Goal: Task Accomplishment & Management: Use online tool/utility

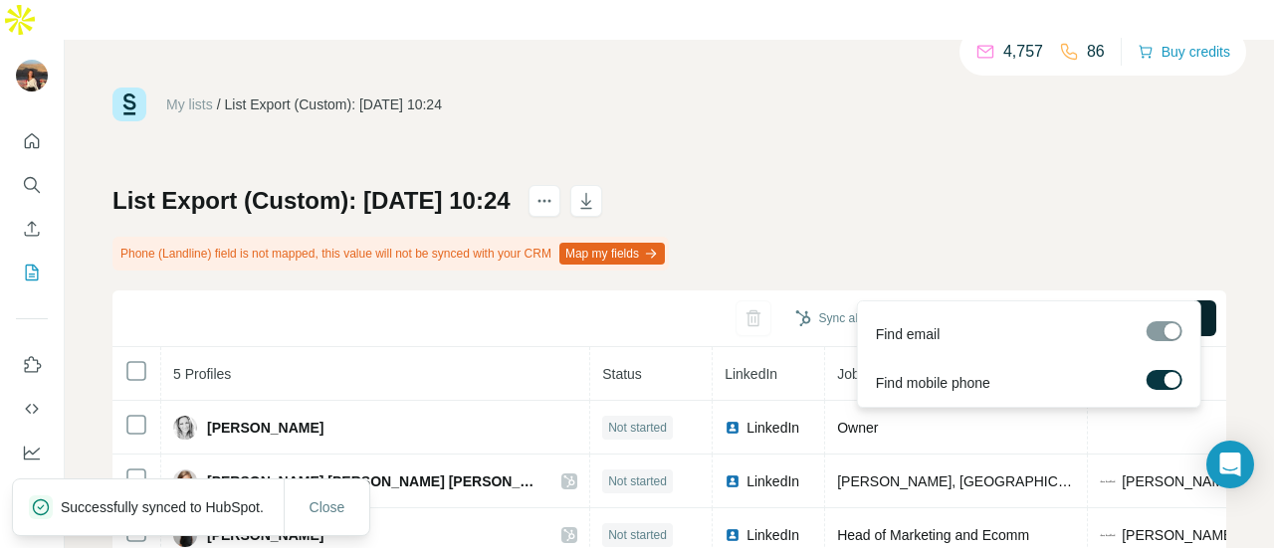
click at [1015, 308] on span "Find all emails & mobiles (5)" at bounding box center [1102, 318] width 175 height 20
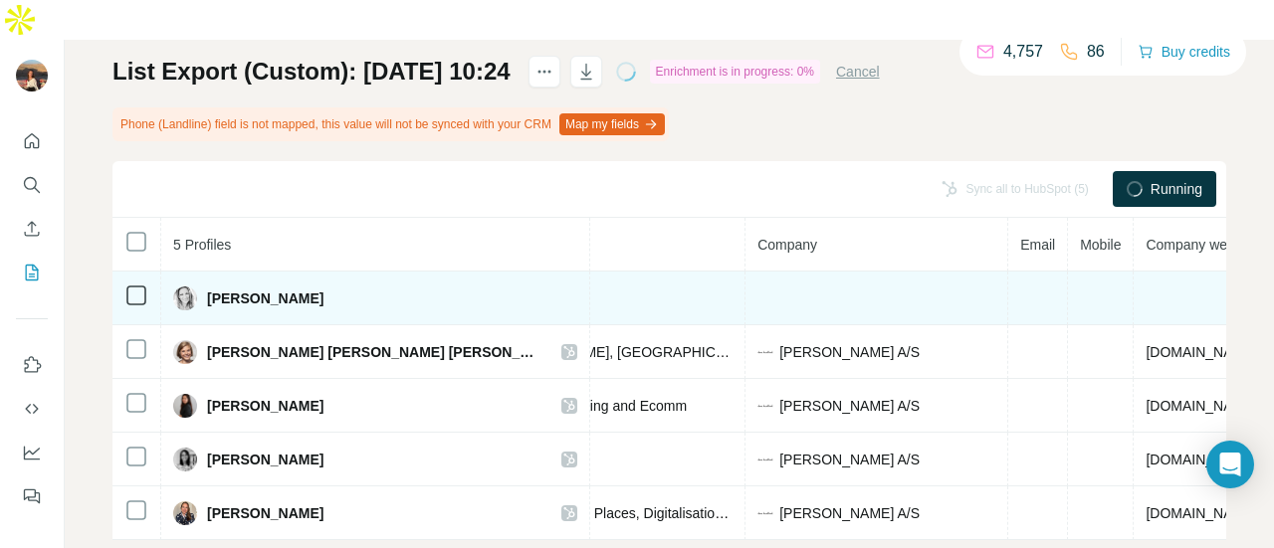
scroll to position [0, 425]
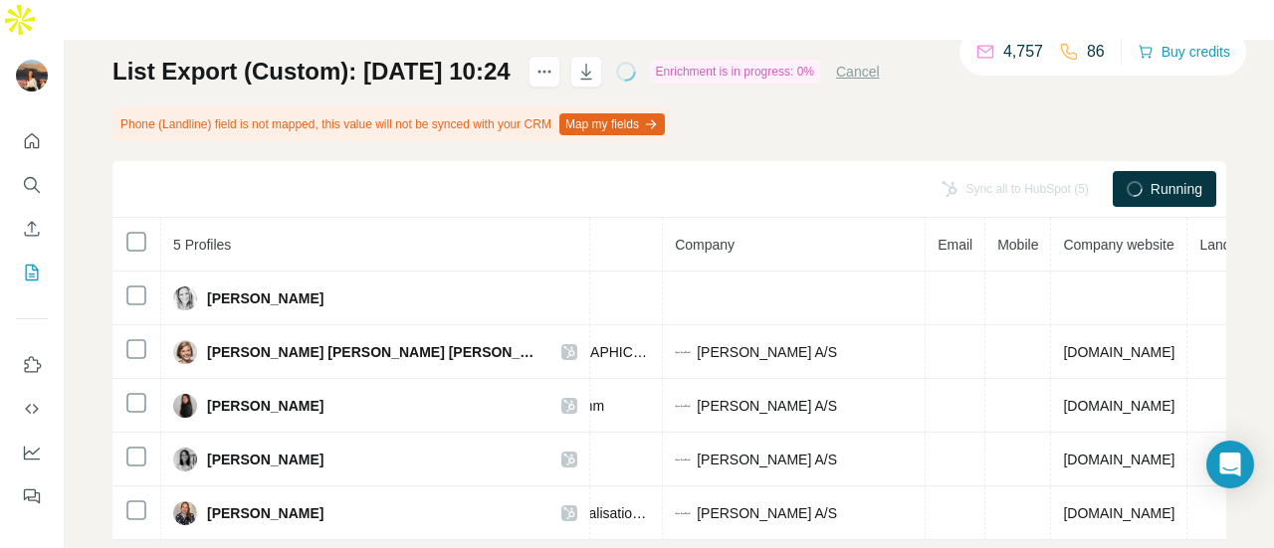
click at [766, 57] on div "List Export (Custom): [DATE] 10:24 Enrichment is in progress: 0% Cancel Phone (…" at bounding box center [669, 298] width 1114 height 485
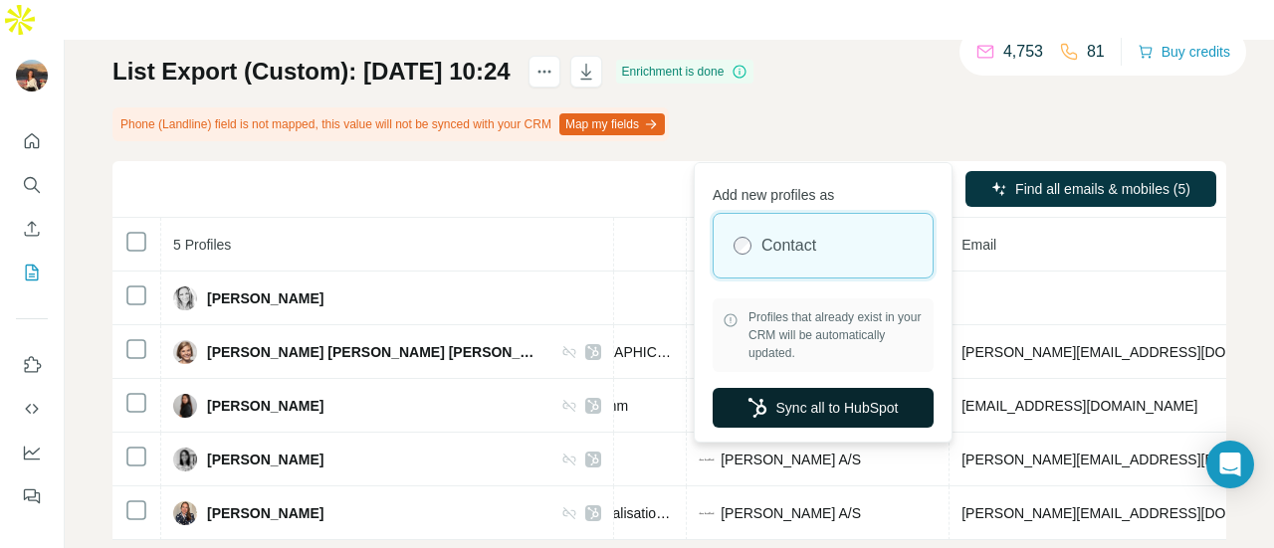
click at [892, 400] on button "Sync all to HubSpot" at bounding box center [823, 408] width 221 height 40
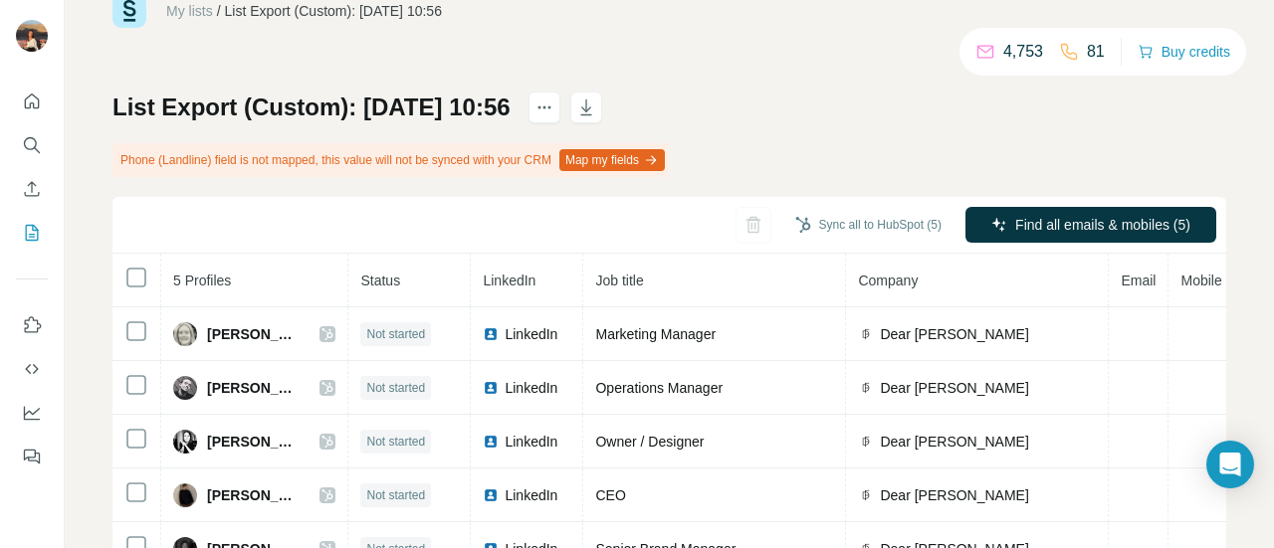
scroll to position [138, 0]
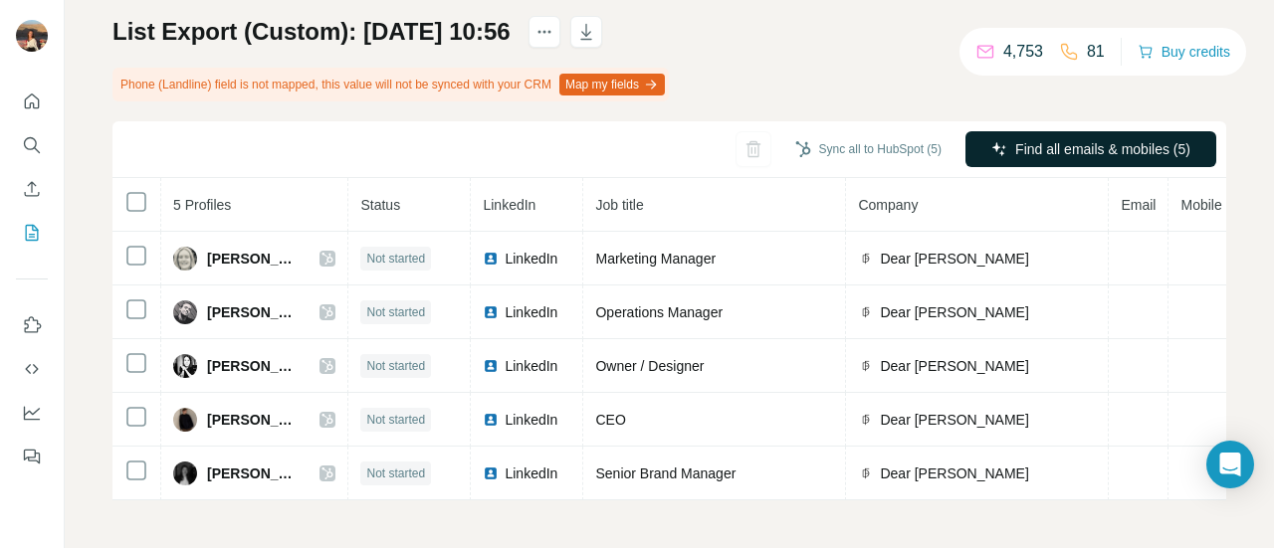
click at [1041, 139] on span "Find all emails & mobiles (5)" at bounding box center [1102, 149] width 175 height 20
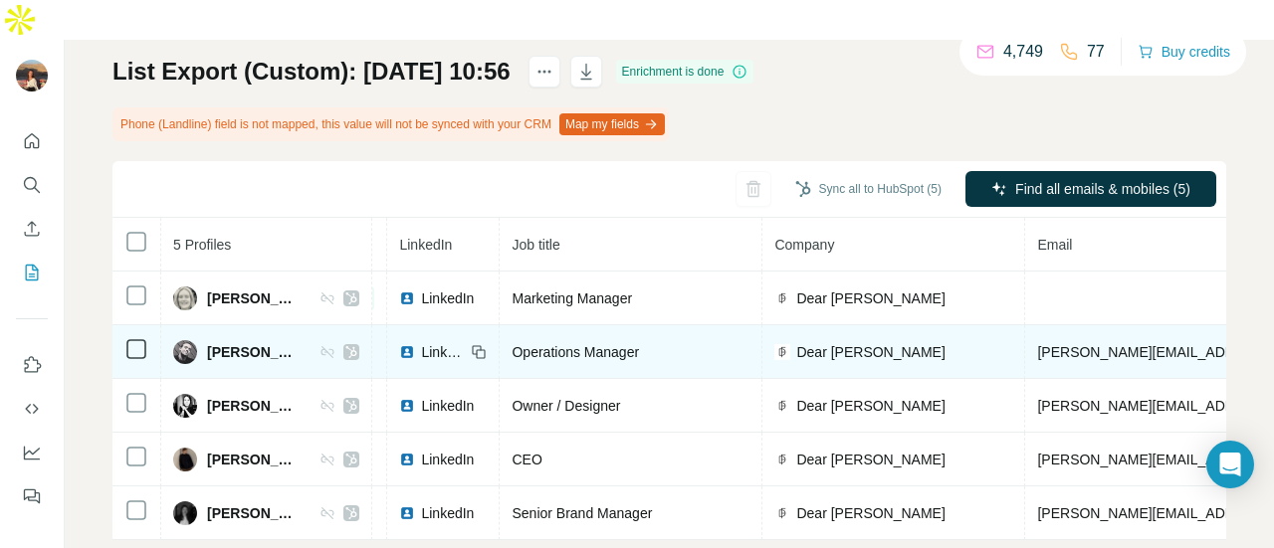
scroll to position [0, 0]
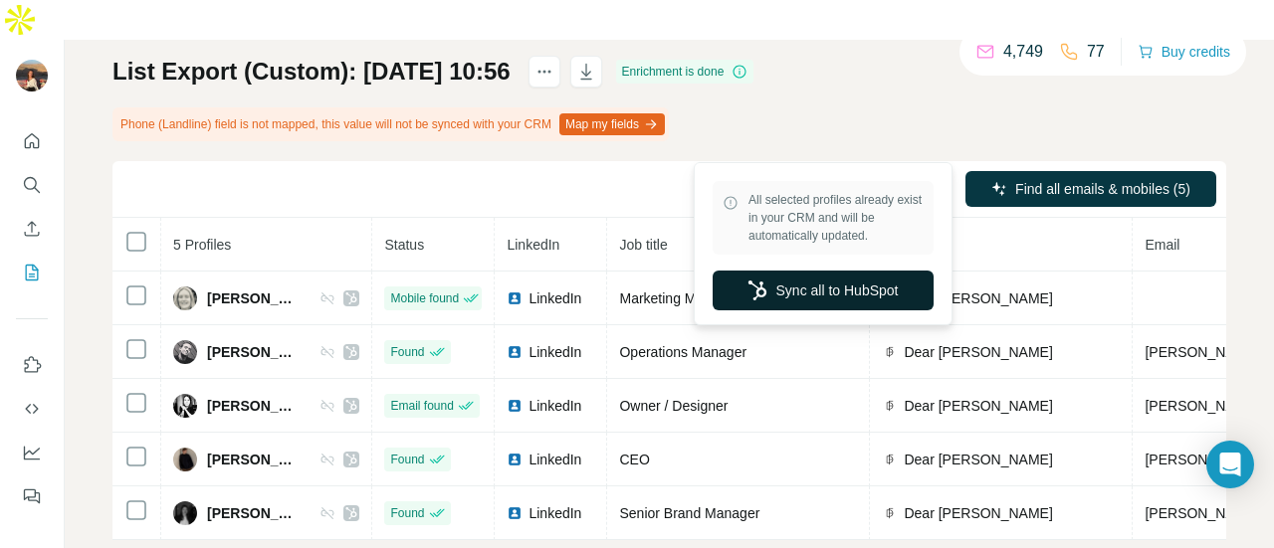
click at [821, 302] on button "Sync all to HubSpot" at bounding box center [823, 291] width 221 height 40
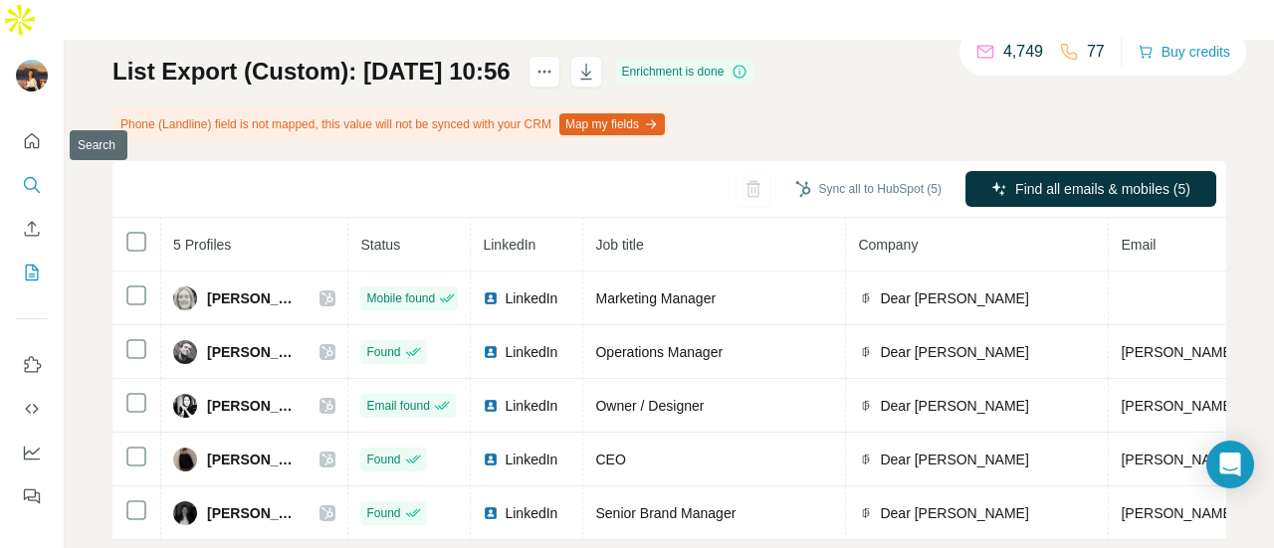
click at [26, 175] on icon "Search" at bounding box center [32, 185] width 20 height 20
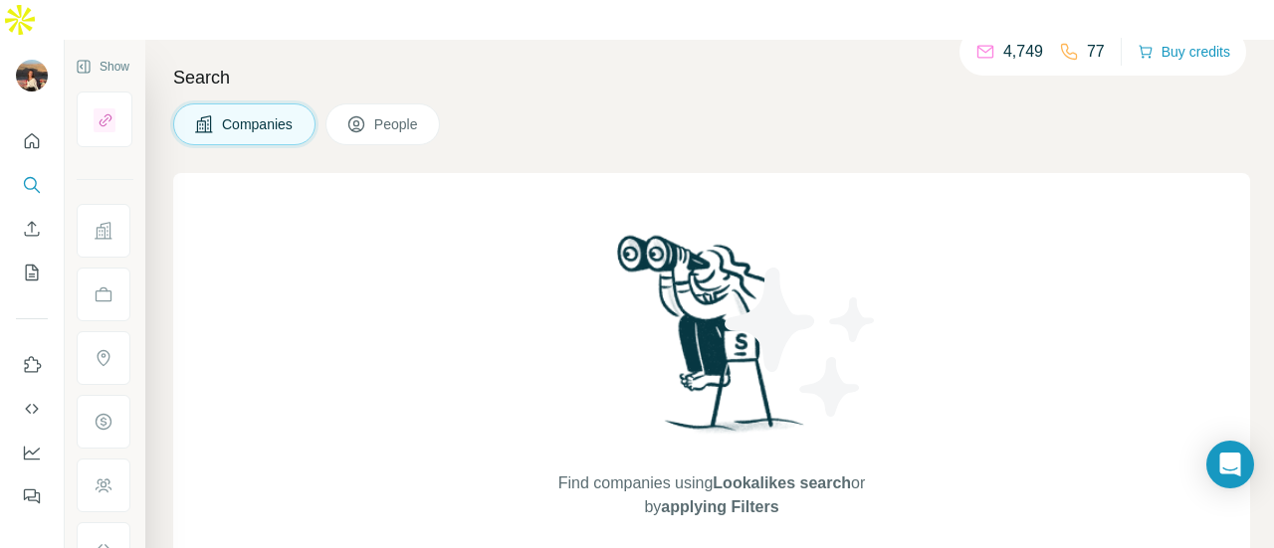
click at [386, 114] on span "People" at bounding box center [397, 124] width 46 height 20
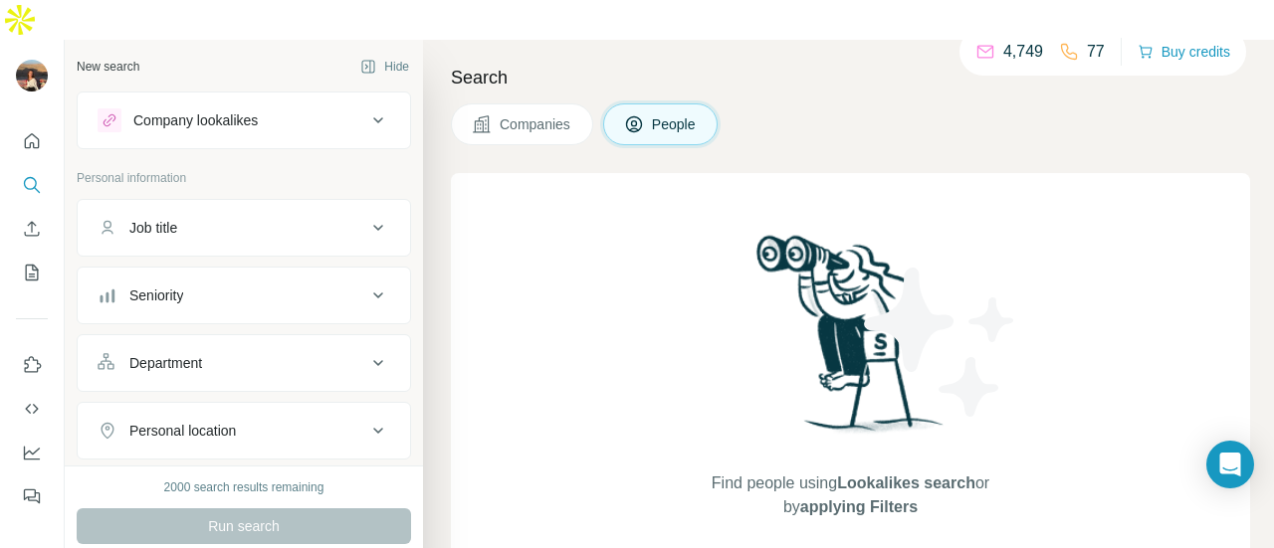
click at [550, 103] on button "Companies" at bounding box center [522, 124] width 142 height 42
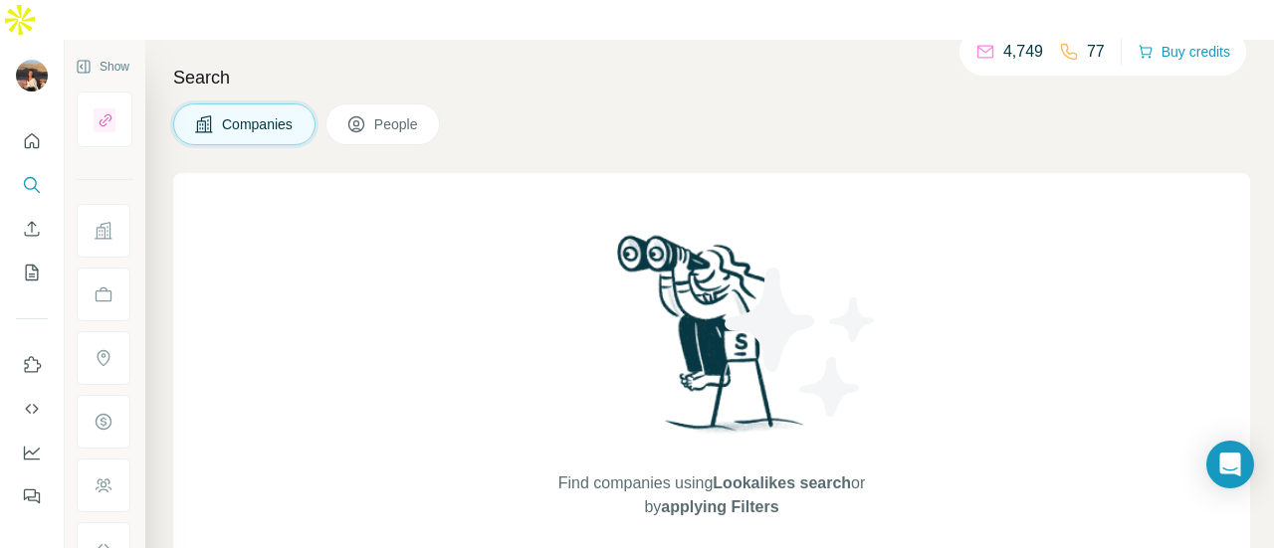
click at [10, 147] on div at bounding box center [32, 312] width 64 height 403
click at [13, 150] on div at bounding box center [32, 312] width 64 height 403
click at [19, 123] on button "Quick start" at bounding box center [32, 141] width 32 height 36
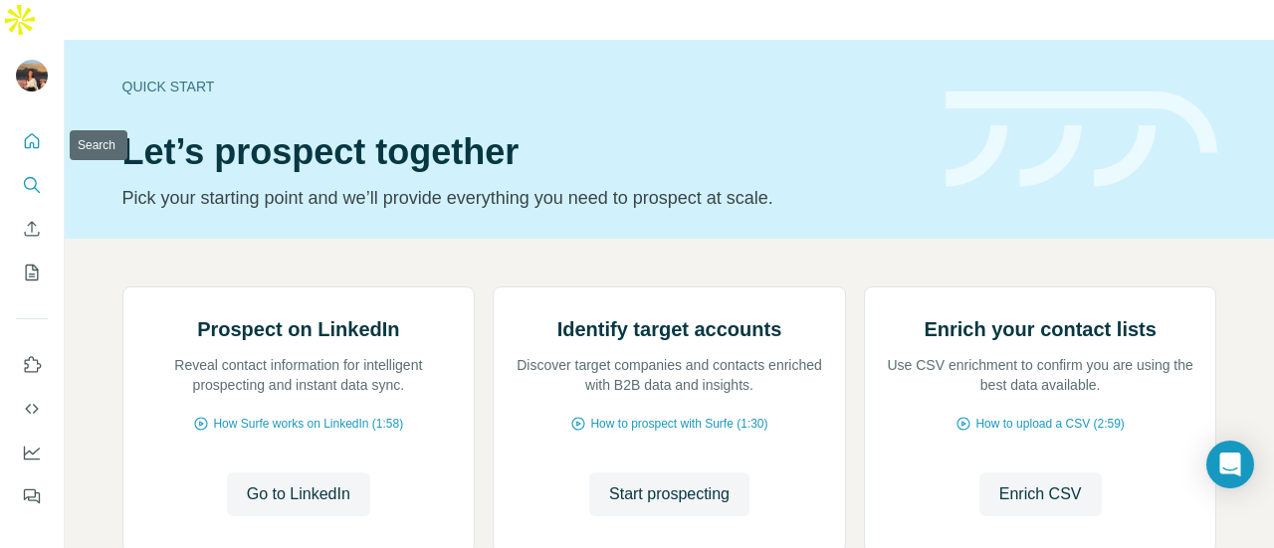
click at [33, 167] on button "Search" at bounding box center [32, 185] width 32 height 36
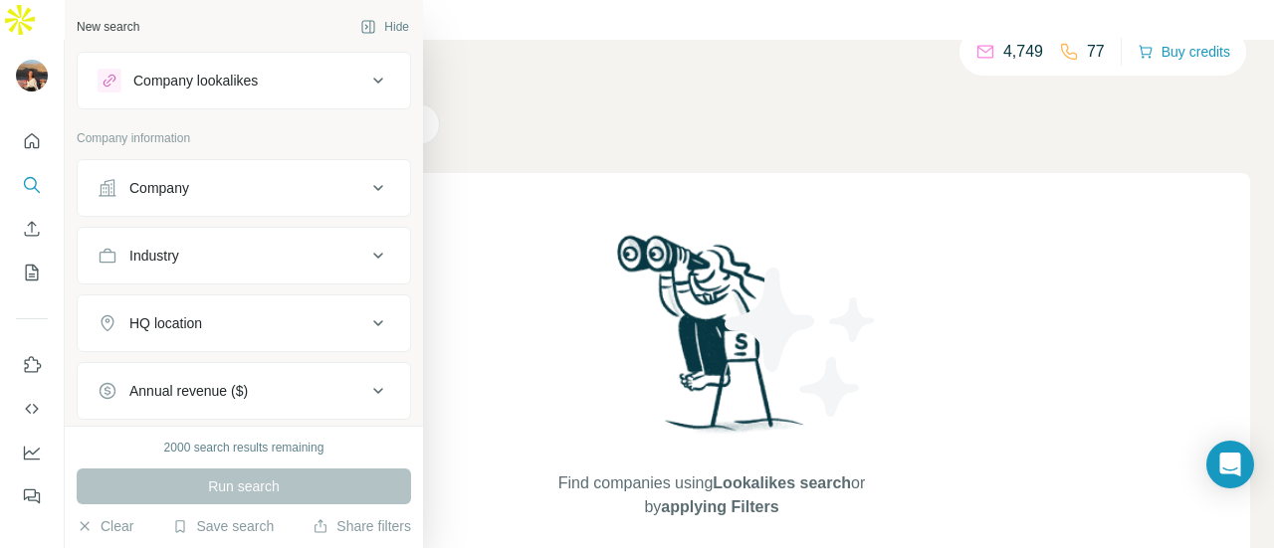
click at [186, 76] on div "Company lookalikes" at bounding box center [195, 81] width 124 height 20
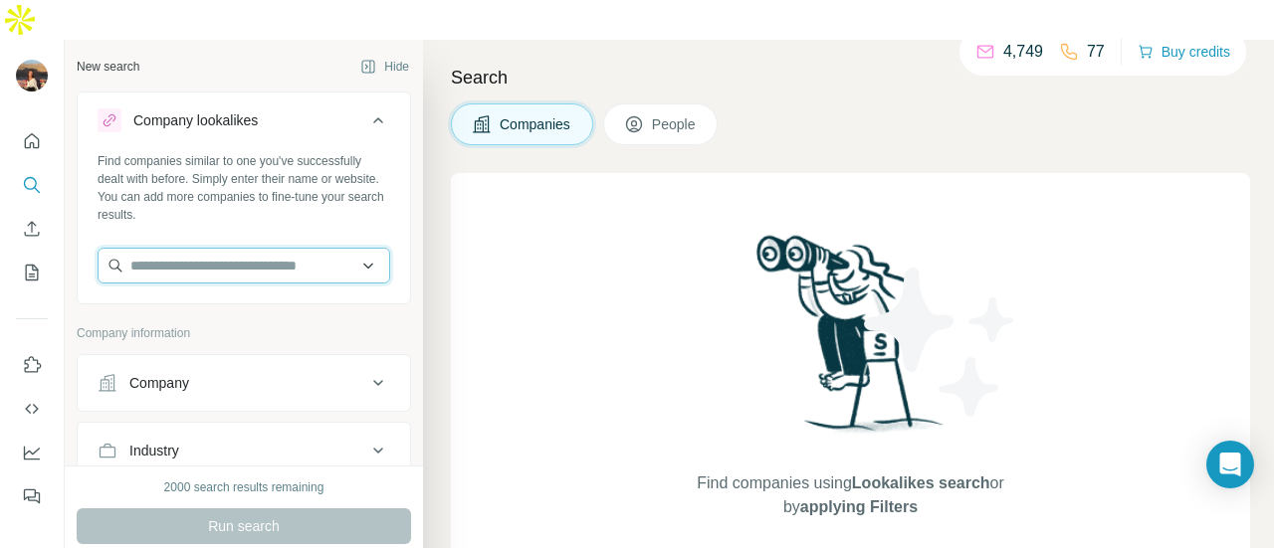
click at [255, 248] on input "text" at bounding box center [244, 266] width 293 height 36
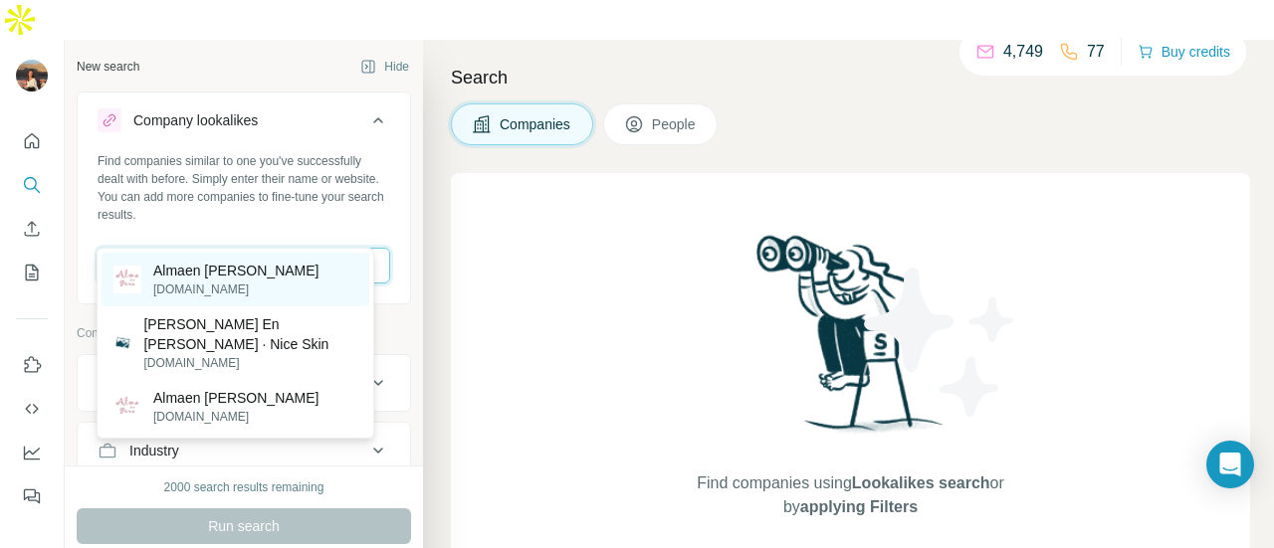
type input "**********"
click at [264, 291] on div "Almaen pena almaenpena.es" at bounding box center [236, 280] width 268 height 54
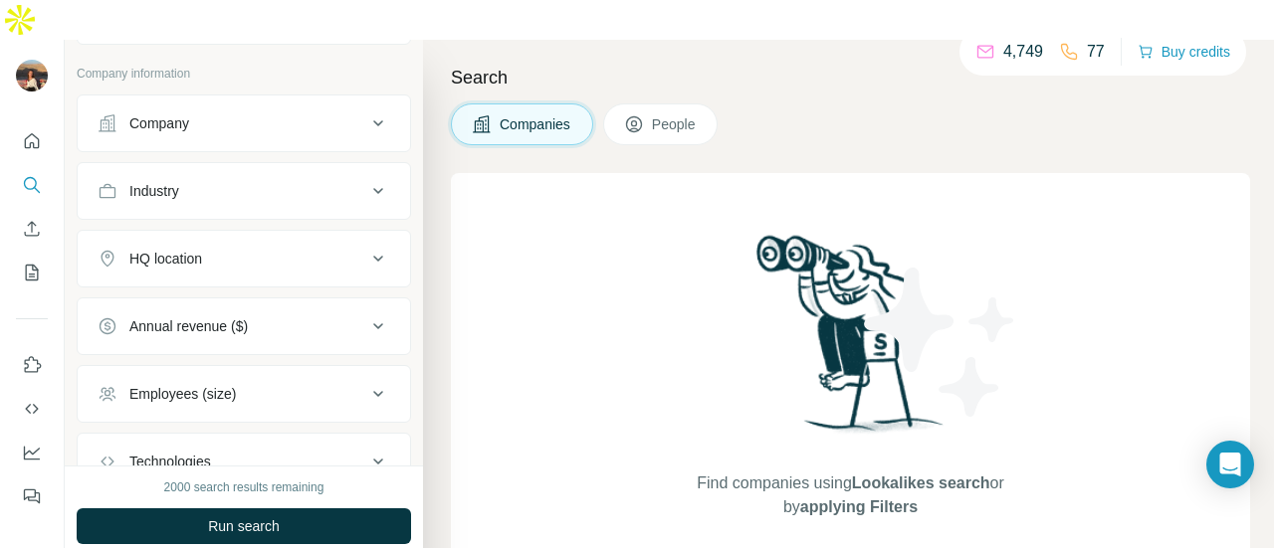
scroll to position [338, 0]
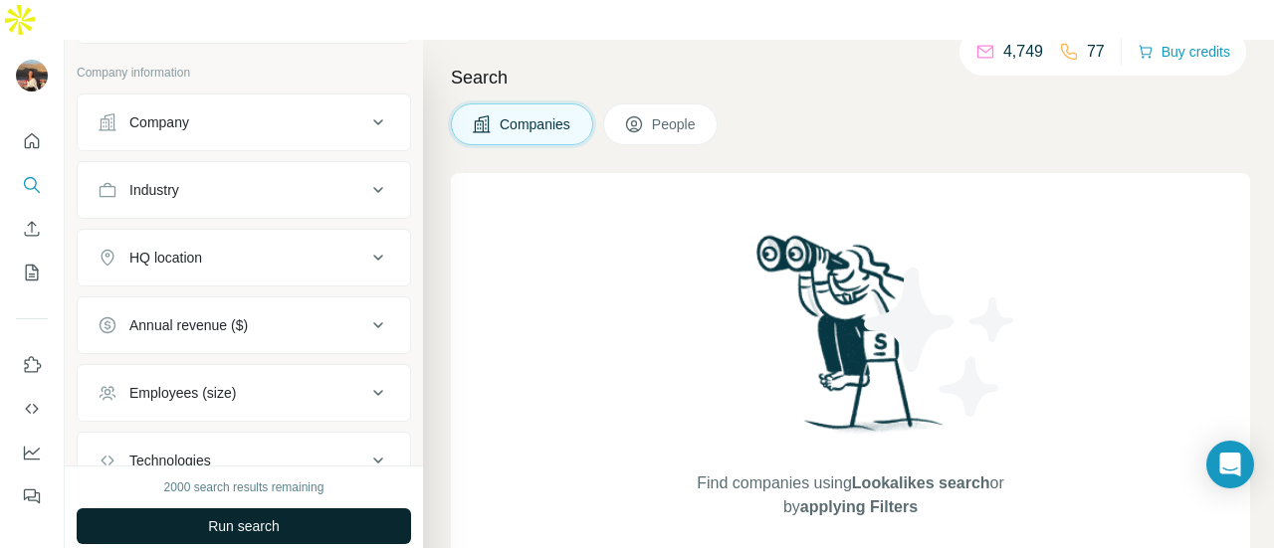
click at [239, 516] on span "Run search" at bounding box center [244, 526] width 72 height 20
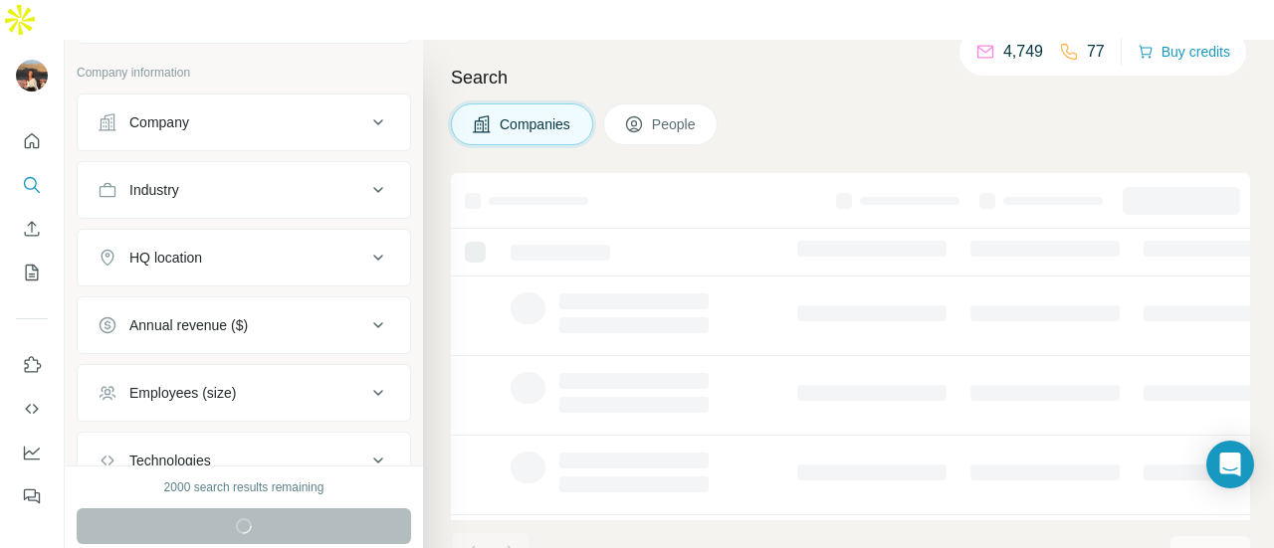
click at [642, 116] on icon at bounding box center [634, 124] width 16 height 16
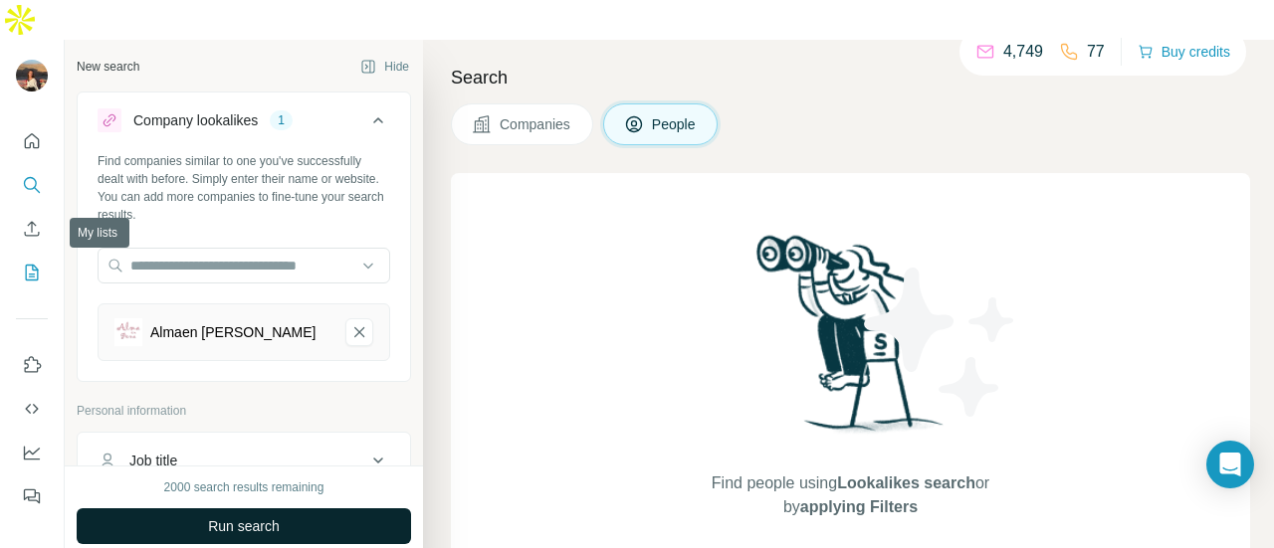
click at [20, 255] on button "My lists" at bounding box center [32, 273] width 32 height 36
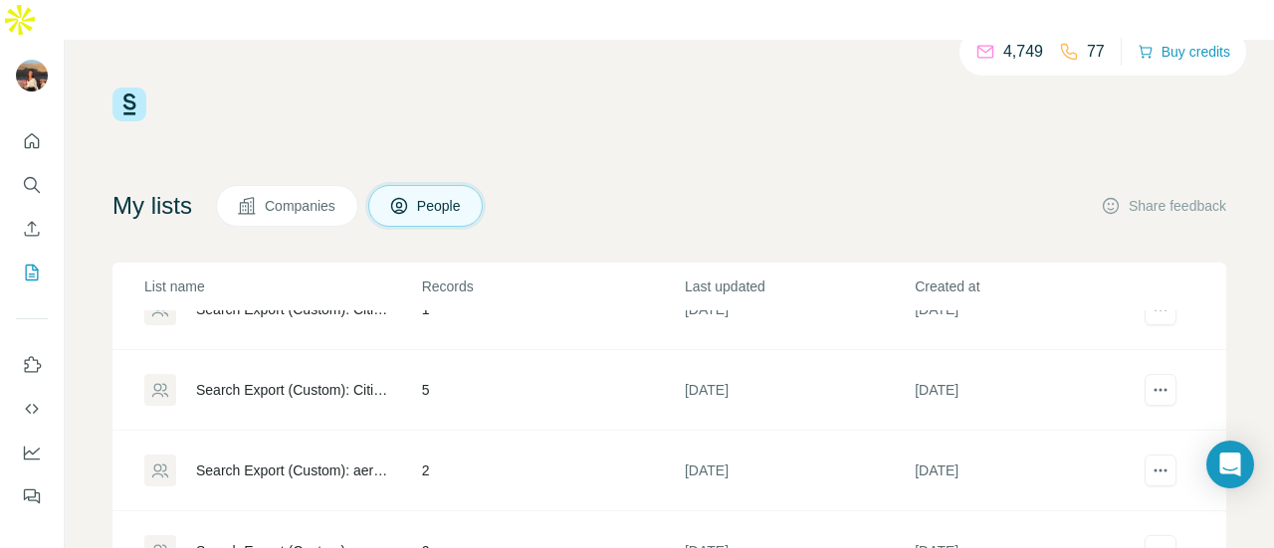
scroll to position [1117, 0]
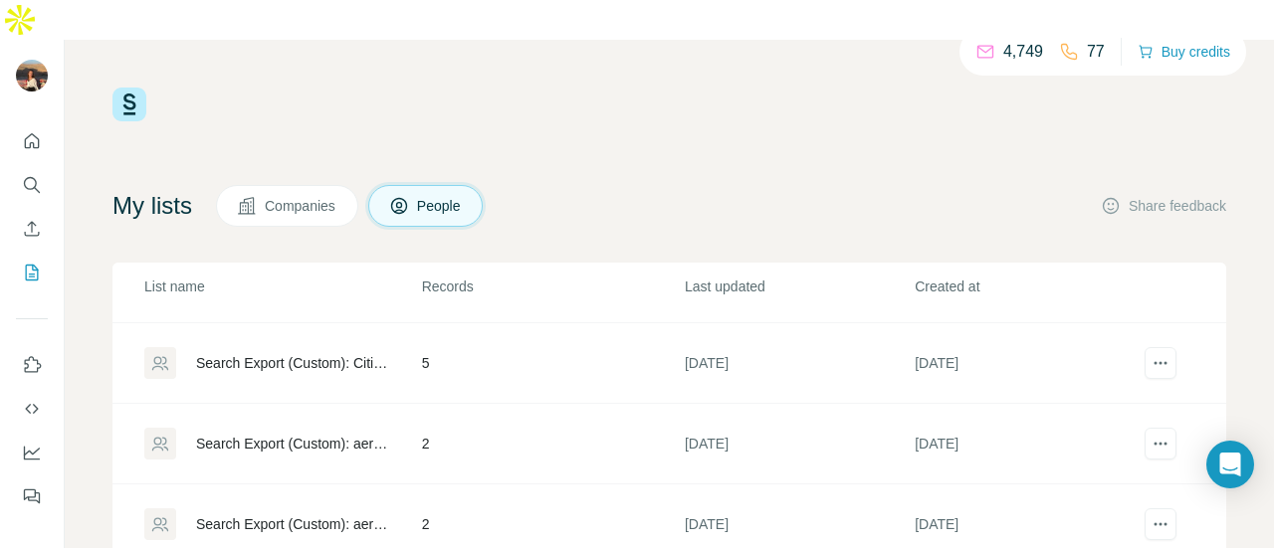
click at [267, 353] on div "Search Export (Custom): Citizens of Humanity - 14/08/2025 12:14" at bounding box center [292, 363] width 192 height 20
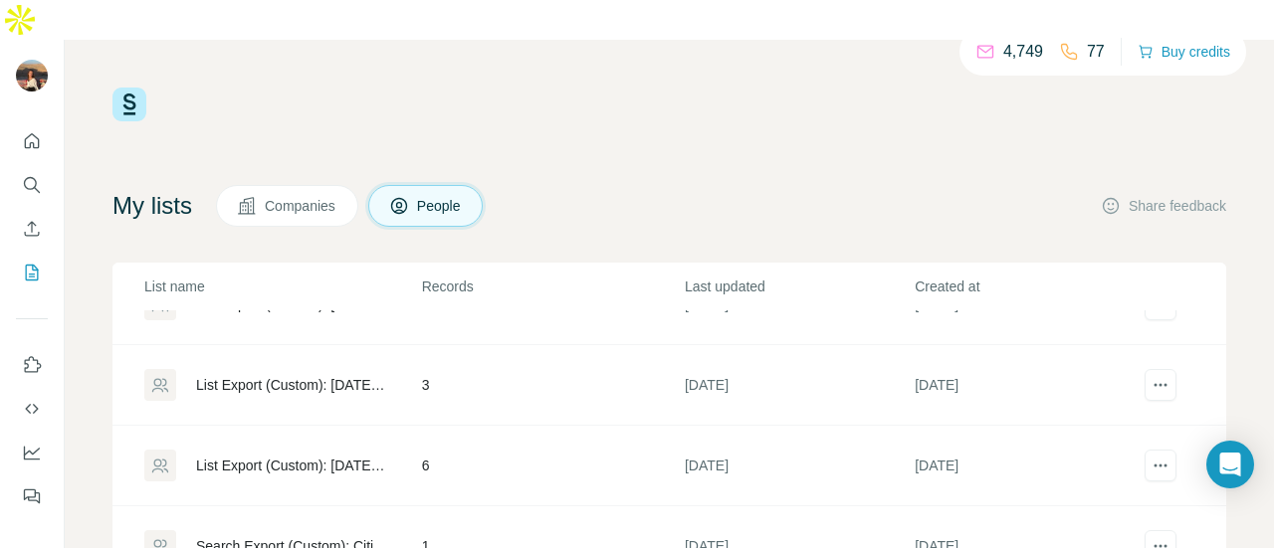
scroll to position [857, 0]
click at [297, 452] on div "List Export (Custom): 14/08/2025 14:56" at bounding box center [292, 462] width 192 height 20
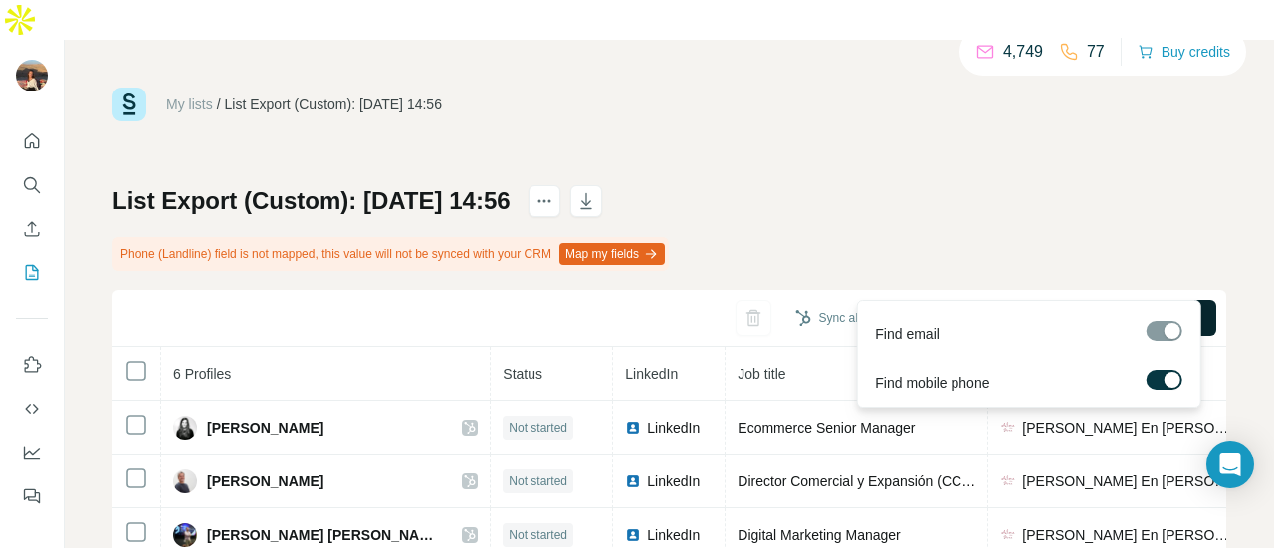
click at [1035, 308] on span "Find all emails & mobiles (6)" at bounding box center [1102, 318] width 175 height 20
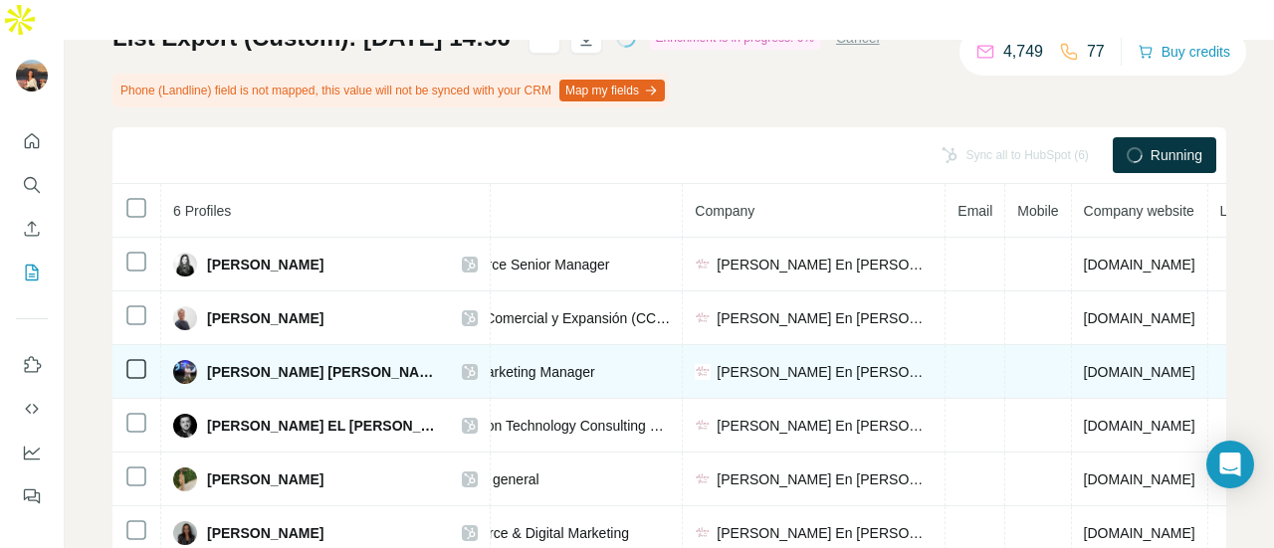
scroll to position [0, 370]
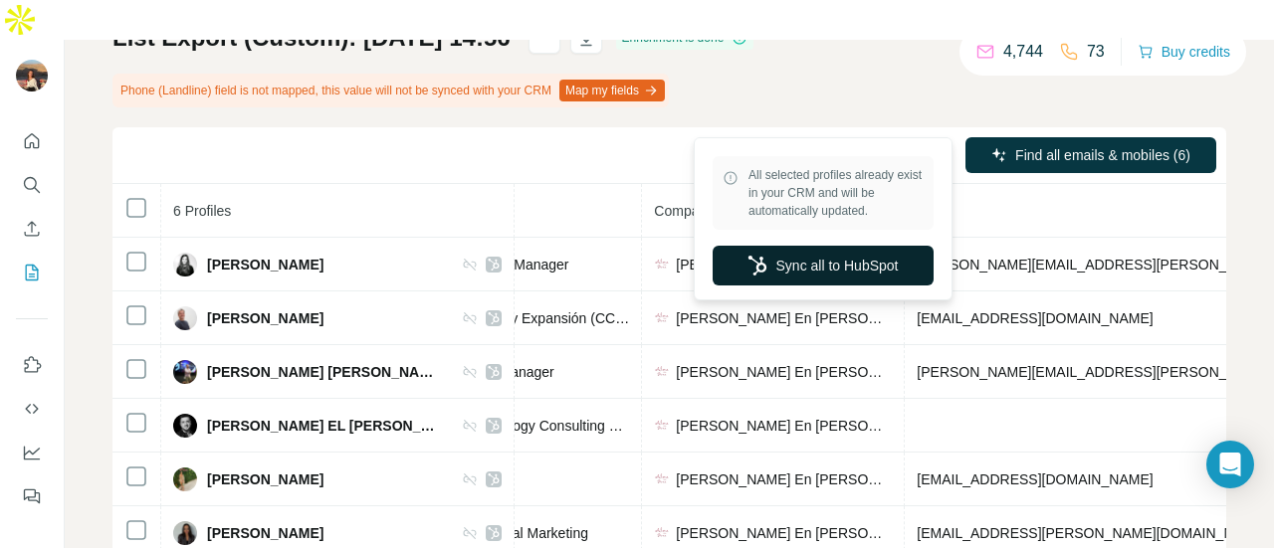
click at [860, 263] on button "Sync all to HubSpot" at bounding box center [823, 266] width 221 height 40
